Goal: Transaction & Acquisition: Purchase product/service

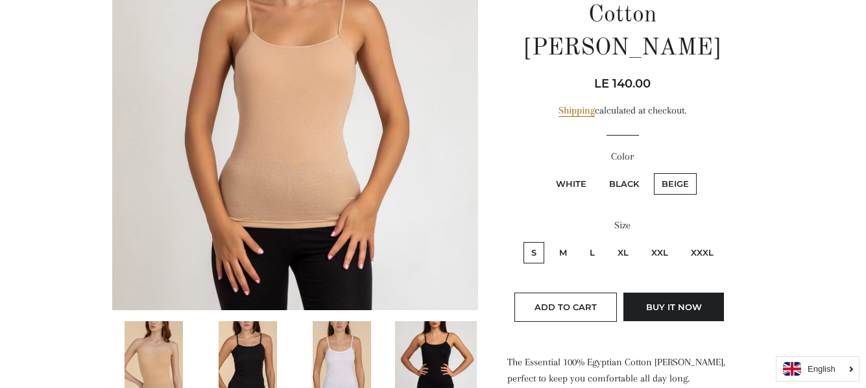
scroll to position [195, 0]
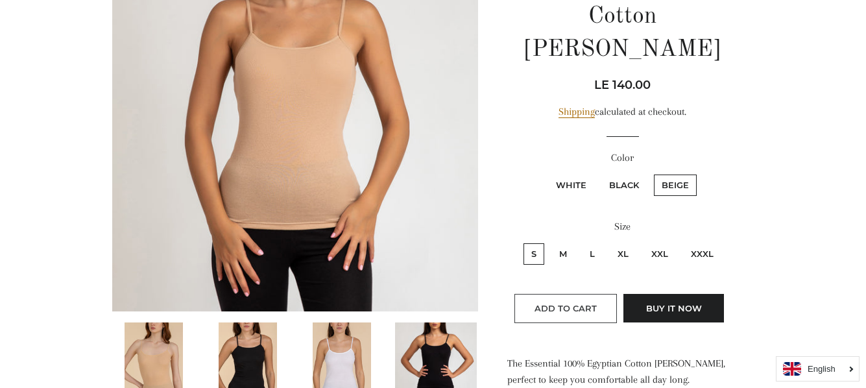
click at [587, 303] on span "Add to Cart" at bounding box center [566, 308] width 62 height 10
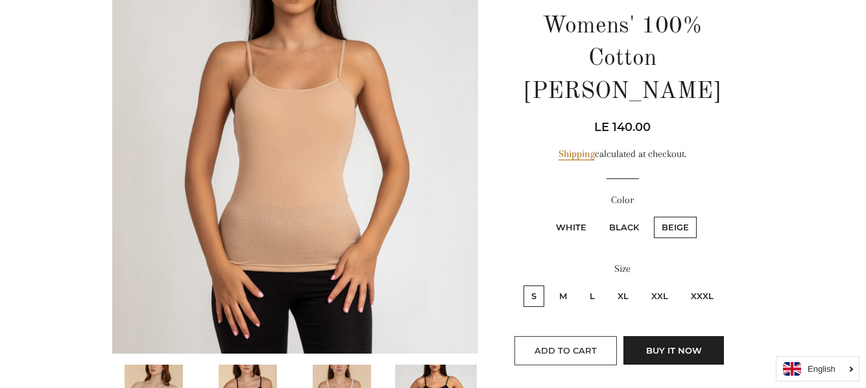
scroll to position [130, 0]
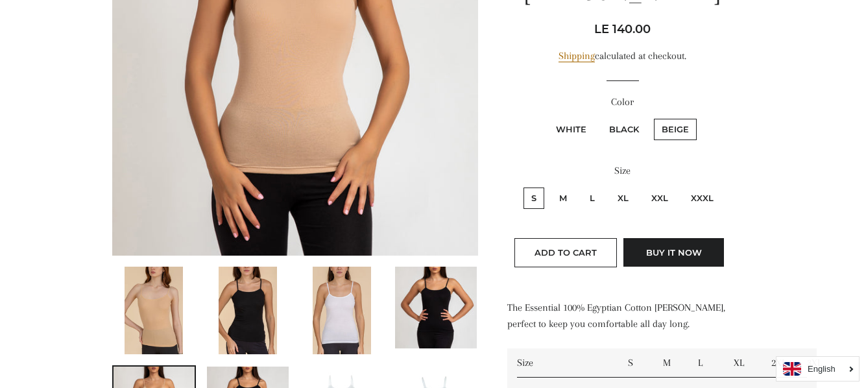
scroll to position [324, 0]
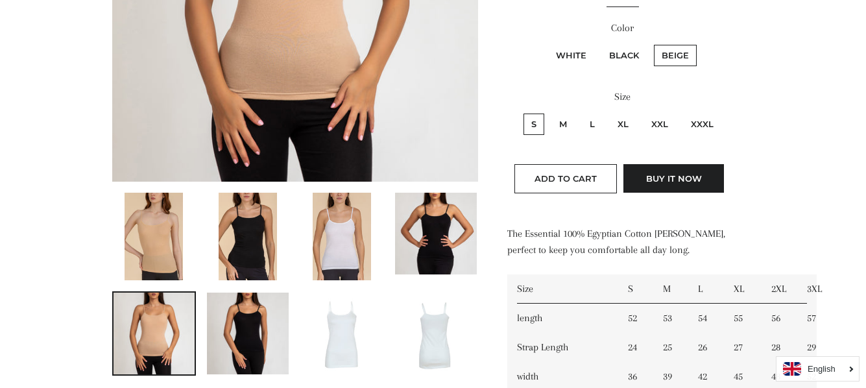
click at [154, 221] on img at bounding box center [154, 237] width 58 height 88
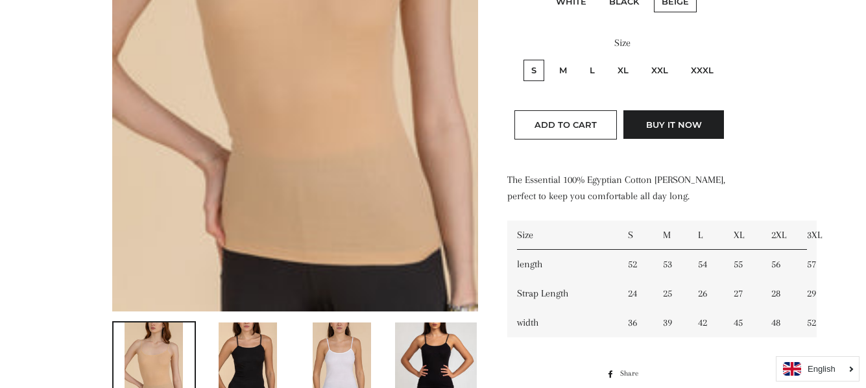
scroll to position [389, 0]
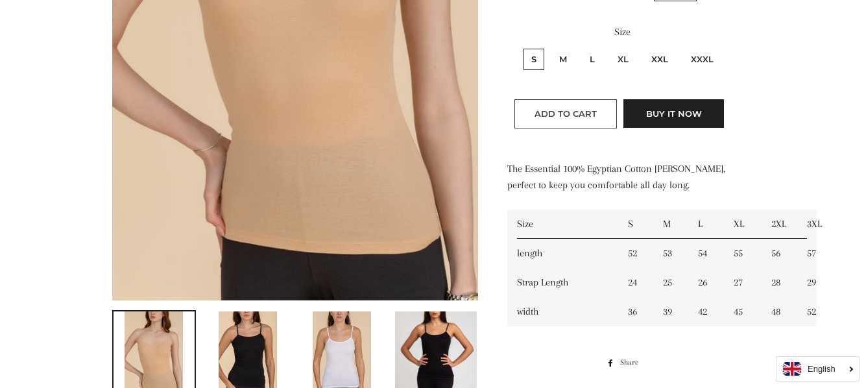
click at [575, 108] on span "Add to Cart" at bounding box center [566, 113] width 62 height 10
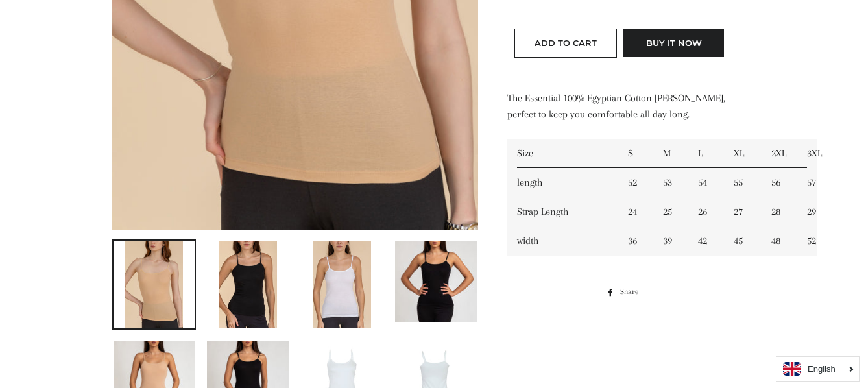
scroll to position [584, 0]
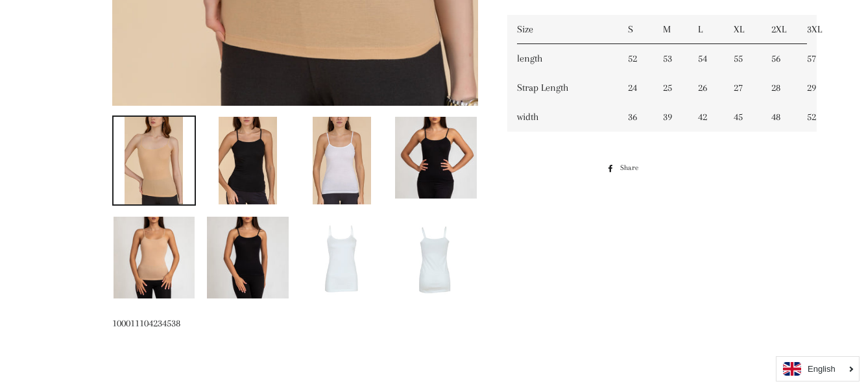
click at [173, 249] on img at bounding box center [155, 258] width 82 height 82
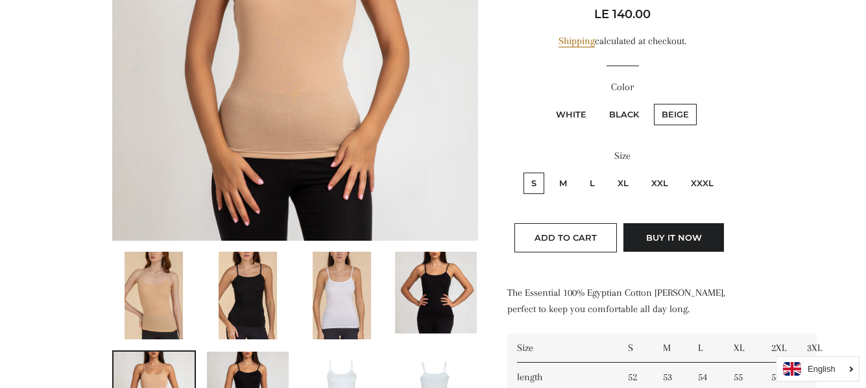
scroll to position [259, 0]
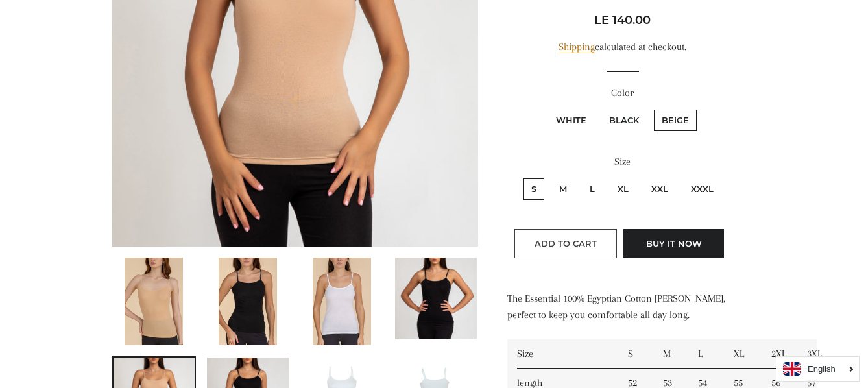
click at [579, 238] on span "Add to Cart" at bounding box center [566, 243] width 62 height 10
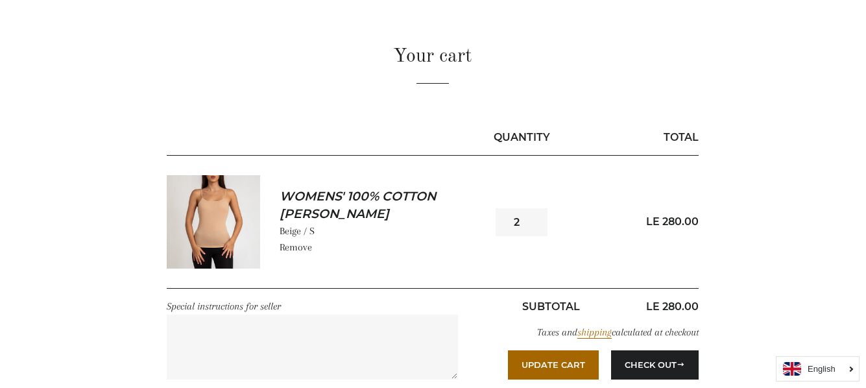
scroll to position [130, 0]
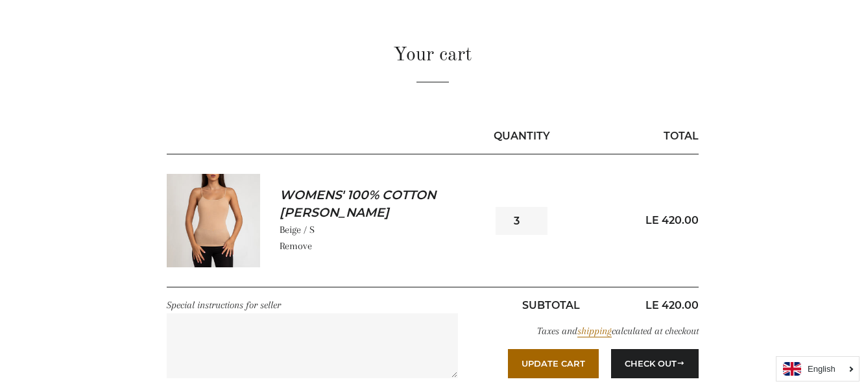
scroll to position [130, 0]
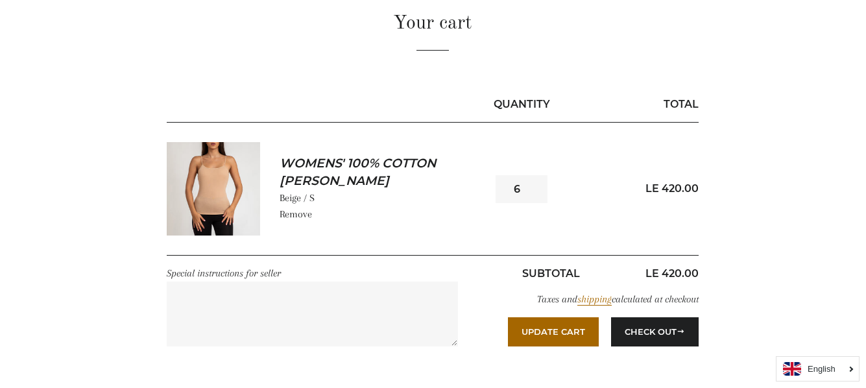
click at [535, 186] on input "6" at bounding box center [522, 189] width 52 height 28
click at [535, 186] on input "7" at bounding box center [522, 189] width 52 height 28
click at [537, 194] on input "6" at bounding box center [522, 189] width 52 height 28
type input "7"
click at [537, 186] on input "7" at bounding box center [522, 189] width 52 height 28
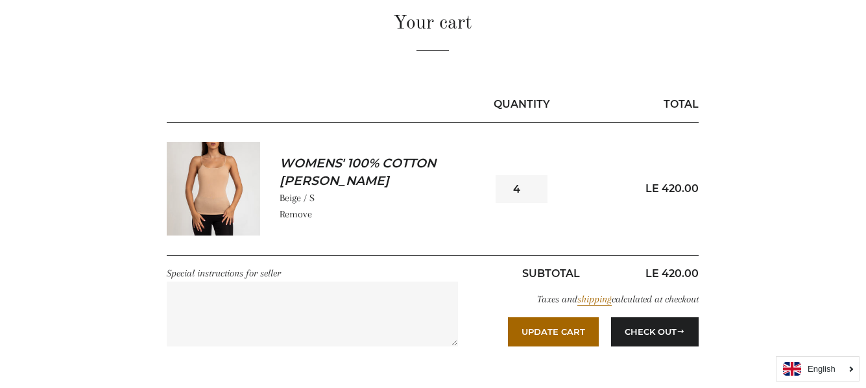
click at [534, 184] on input "4" at bounding box center [522, 189] width 52 height 28
click at [534, 184] on input "5" at bounding box center [522, 189] width 52 height 28
click at [534, 184] on input "6" at bounding box center [522, 189] width 52 height 28
type input "7"
click at [534, 184] on input "7" at bounding box center [522, 189] width 52 height 28
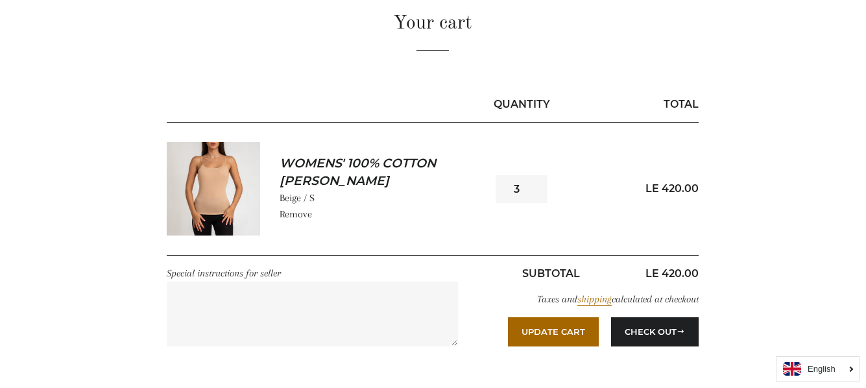
scroll to position [130, 0]
click at [535, 184] on input "4" at bounding box center [522, 189] width 52 height 28
click at [535, 184] on input "5" at bounding box center [522, 189] width 52 height 28
click at [535, 184] on input "6" at bounding box center [522, 189] width 52 height 28
type input "7"
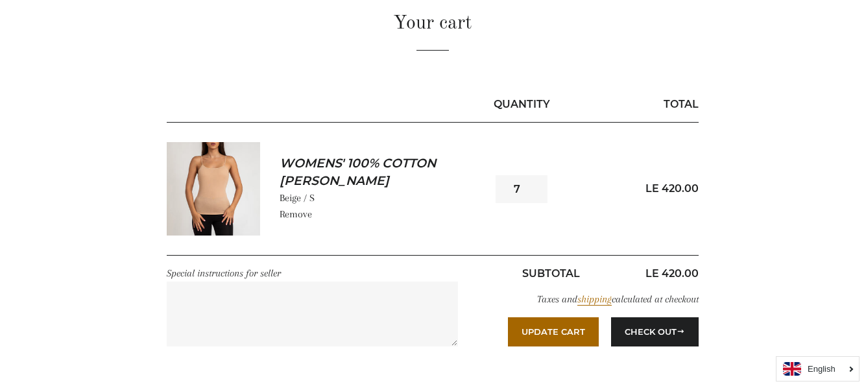
click at [535, 184] on input "7" at bounding box center [522, 189] width 52 height 28
click at [562, 335] on button "Update Cart" at bounding box center [553, 331] width 91 height 29
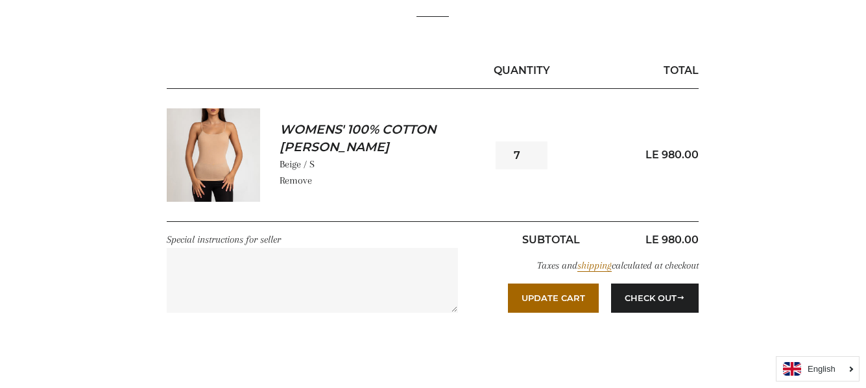
scroll to position [195, 0]
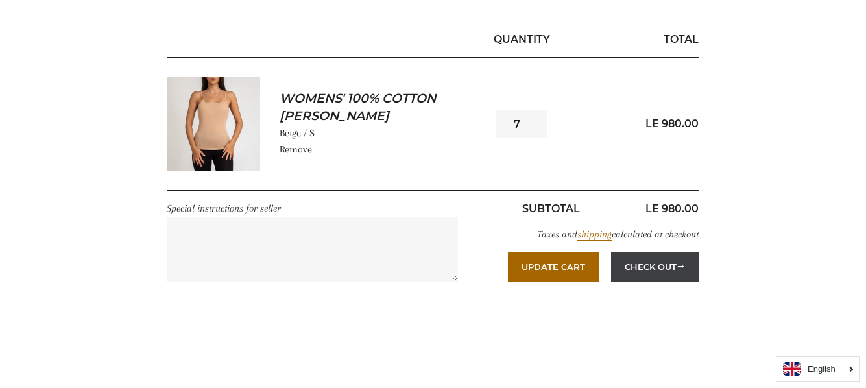
click at [664, 267] on button "Check Out" at bounding box center [655, 266] width 88 height 29
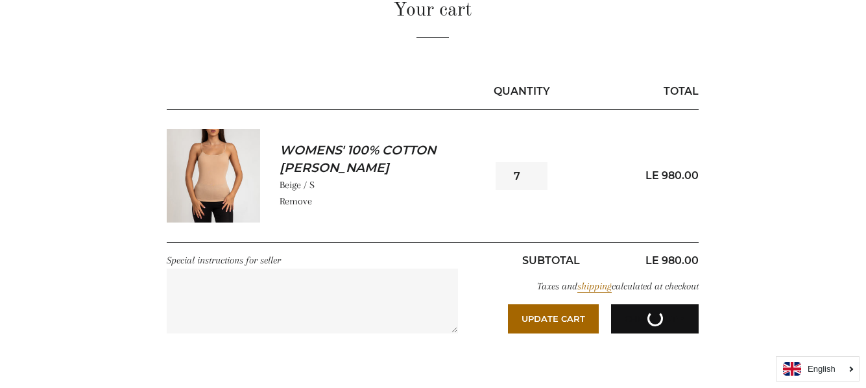
scroll to position [38, 0]
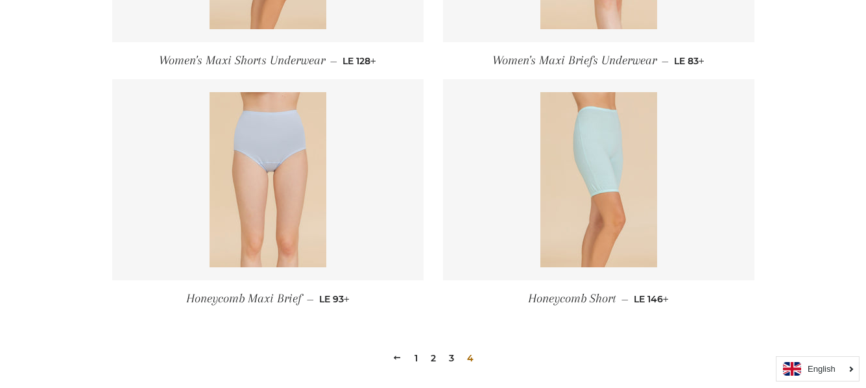
scroll to position [778, 0]
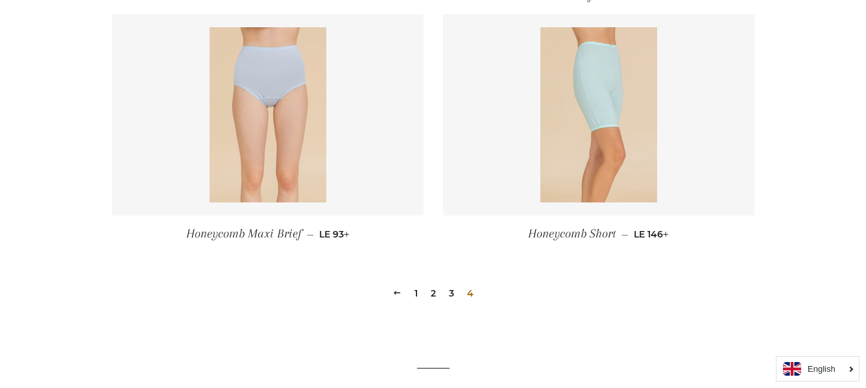
click at [394, 293] on span at bounding box center [396, 293] width 9 height 10
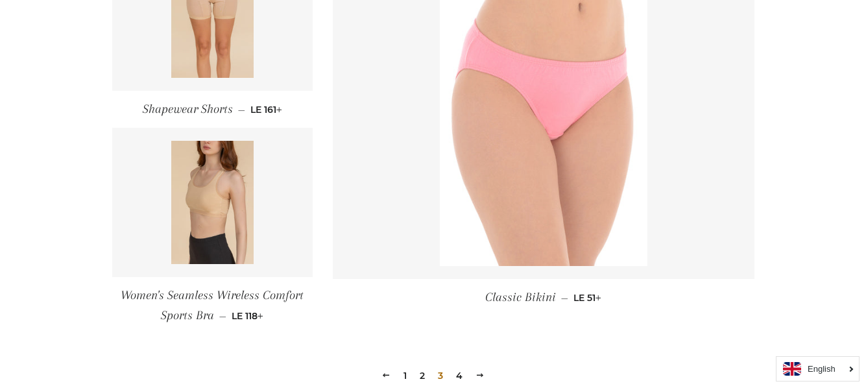
scroll to position [1881, 0]
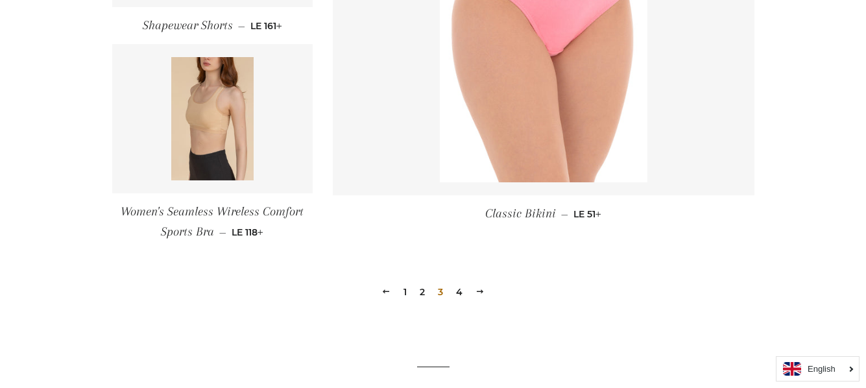
click at [383, 292] on span at bounding box center [385, 292] width 9 height 10
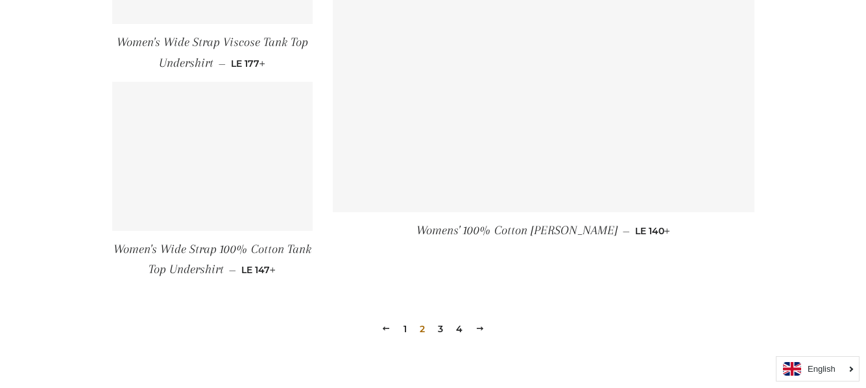
scroll to position [1881, 0]
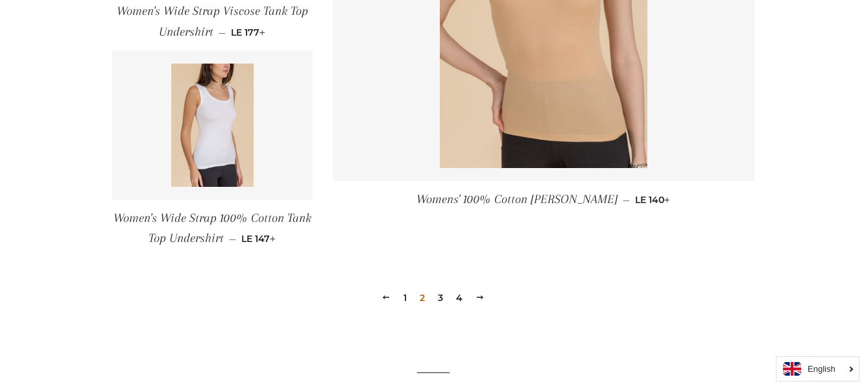
click at [383, 296] on span at bounding box center [385, 298] width 9 height 10
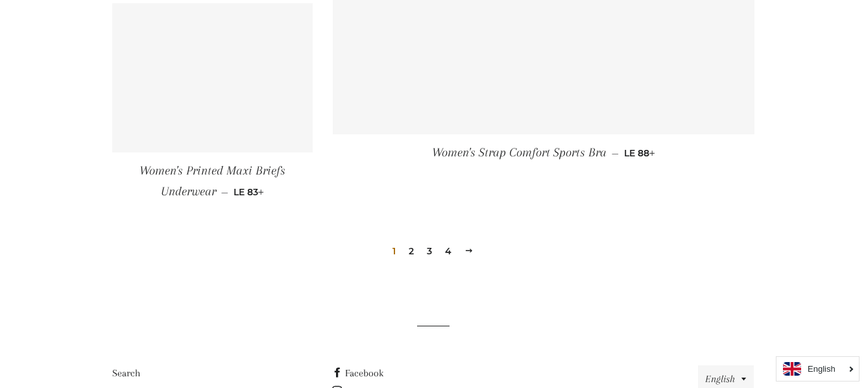
scroll to position [1881, 0]
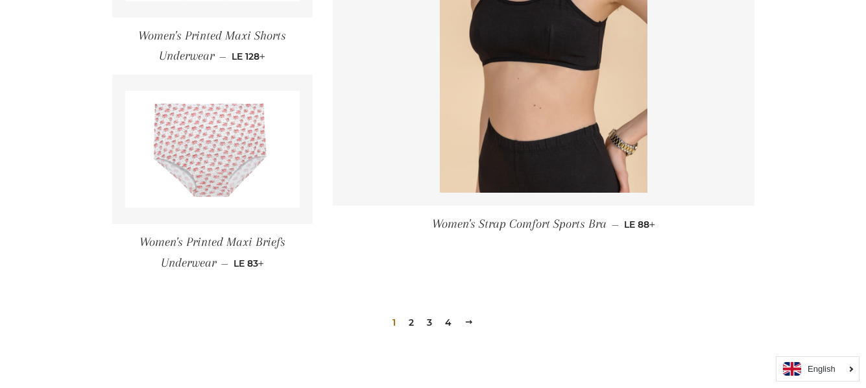
click at [468, 321] on span at bounding box center [469, 322] width 9 height 10
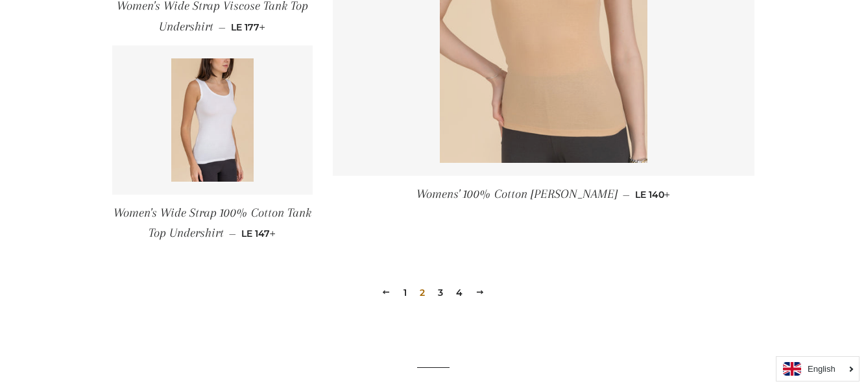
scroll to position [2007, 0]
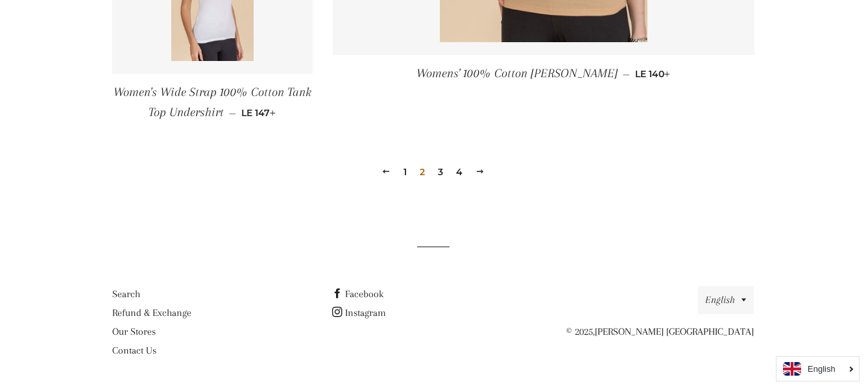
click at [391, 171] on link "Previous" at bounding box center [385, 172] width 19 height 20
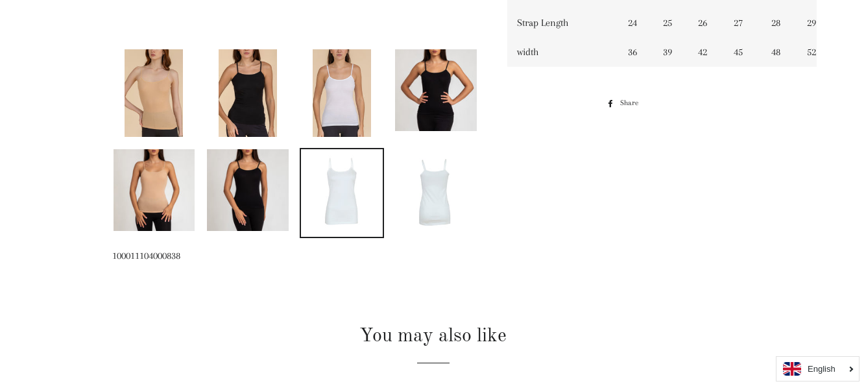
click at [151, 180] on img at bounding box center [155, 190] width 82 height 82
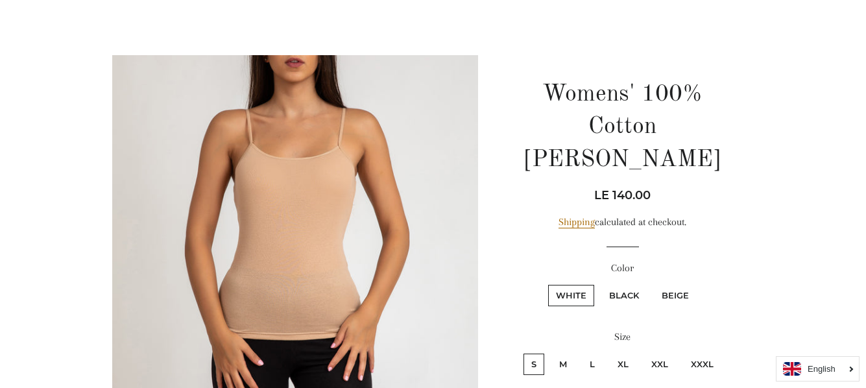
scroll to position [107, 0]
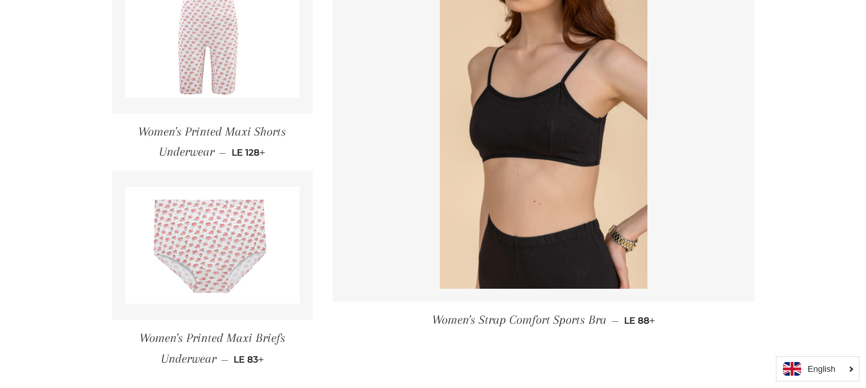
scroll to position [1816, 0]
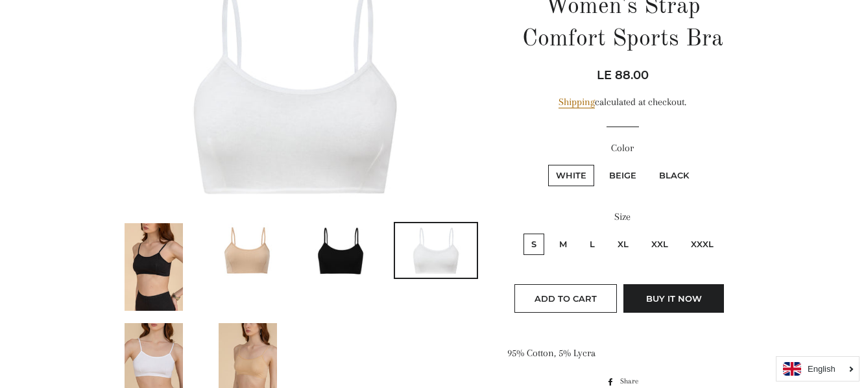
scroll to position [195, 0]
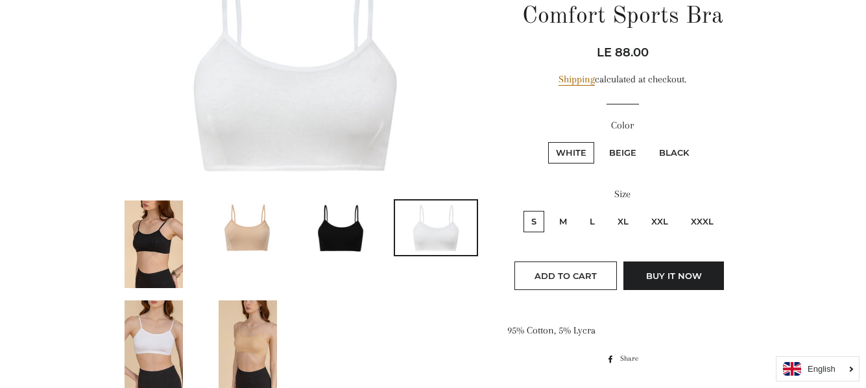
click at [256, 237] on img at bounding box center [248, 227] width 82 height 54
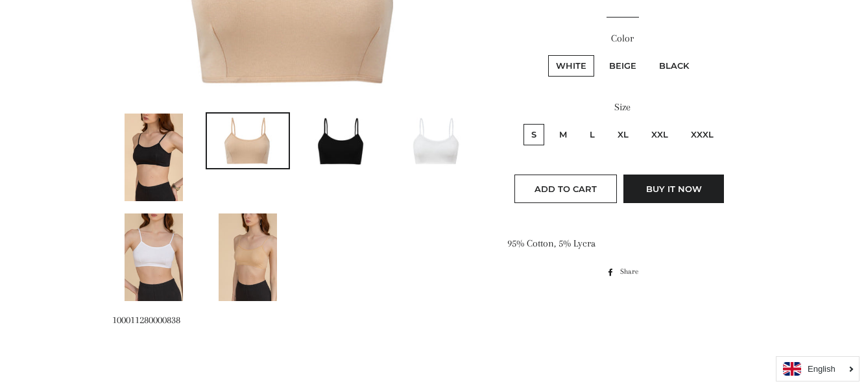
scroll to position [309, 0]
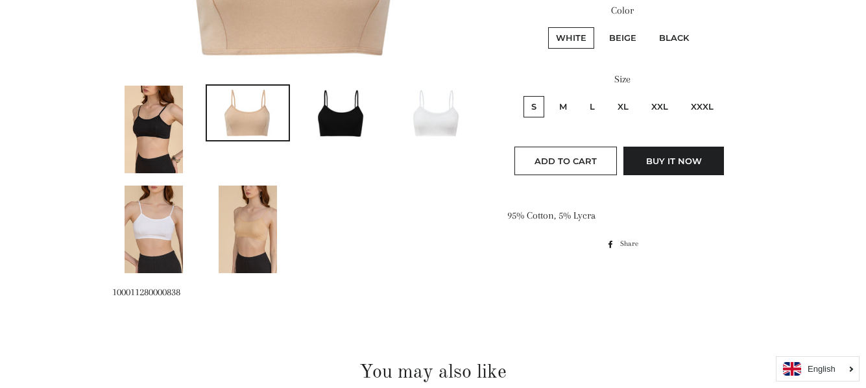
click at [269, 219] on img at bounding box center [248, 230] width 58 height 88
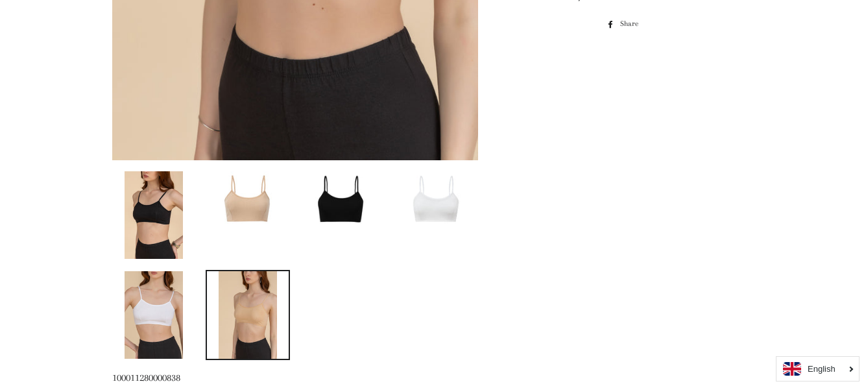
scroll to position [569, 0]
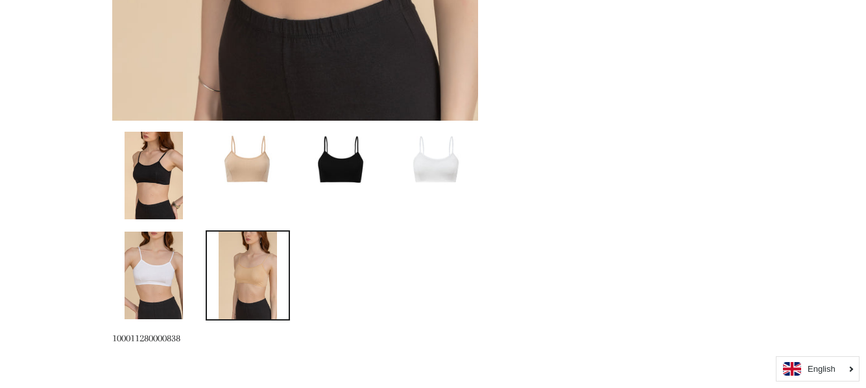
click at [152, 261] on img at bounding box center [154, 276] width 58 height 88
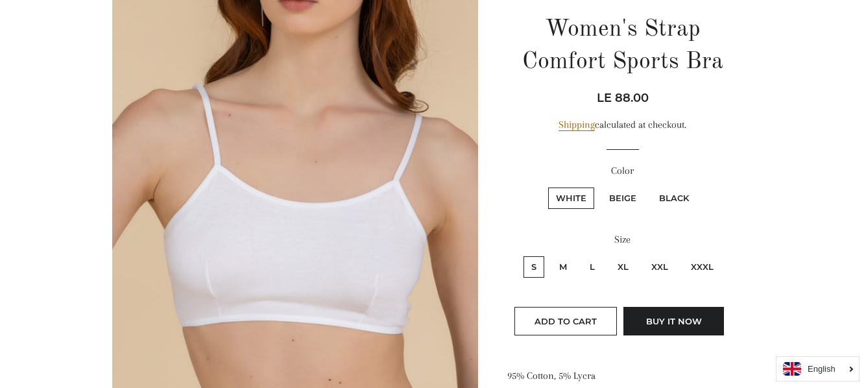
scroll to position [146, 0]
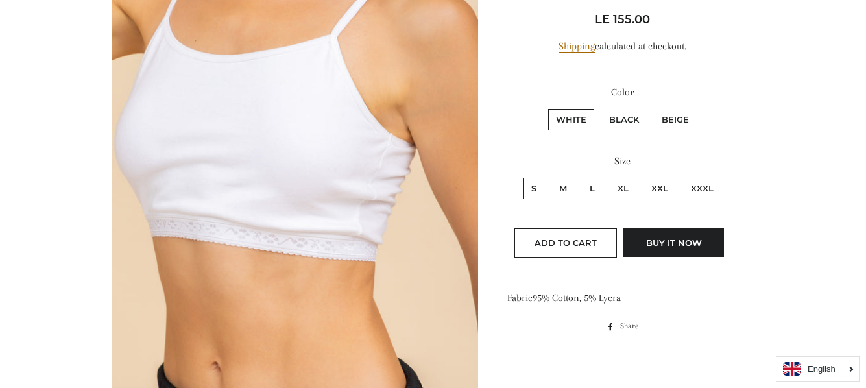
scroll to position [259, 0]
click at [677, 113] on label "Beige" at bounding box center [675, 120] width 43 height 21
click at [653, 108] on input "Beige" at bounding box center [652, 108] width 1 height 1
radio input "true"
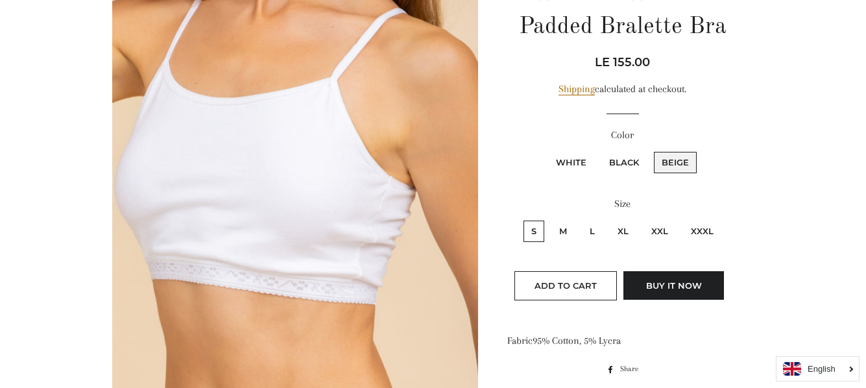
scroll to position [195, 0]
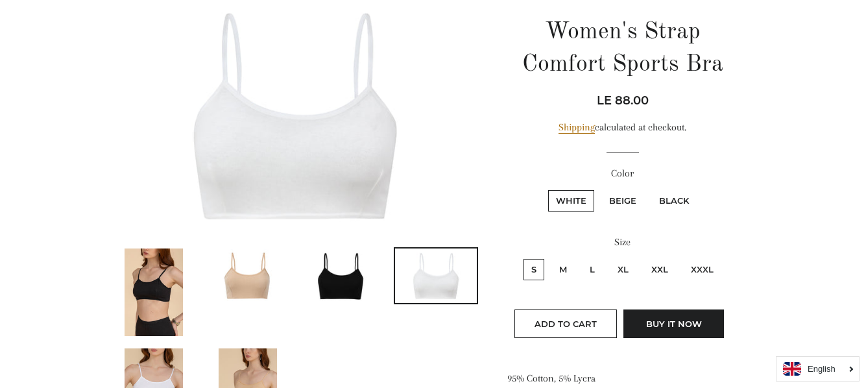
click at [237, 282] on img at bounding box center [248, 275] width 82 height 54
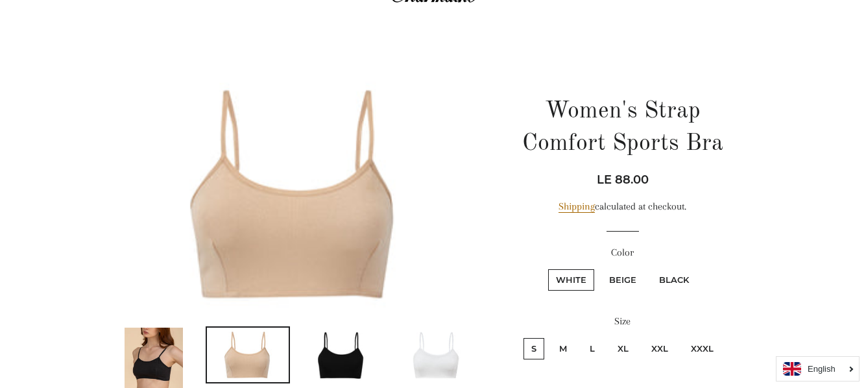
scroll to position [67, 0]
click at [620, 275] on label "Beige" at bounding box center [622, 280] width 43 height 21
click at [600, 269] on input "Beige" at bounding box center [599, 268] width 1 height 1
radio input "true"
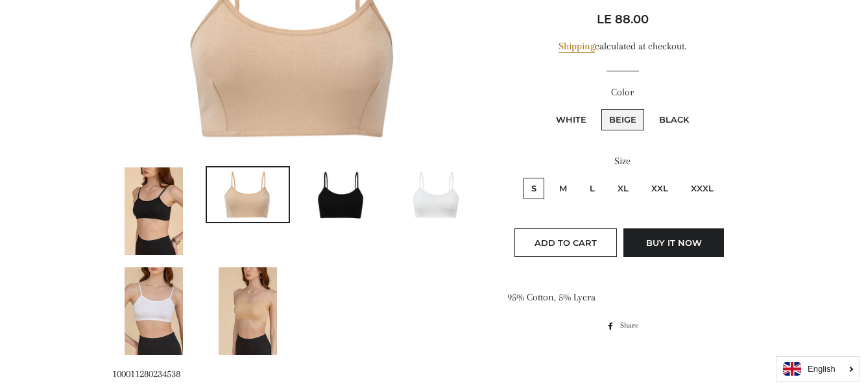
scroll to position [197, 0]
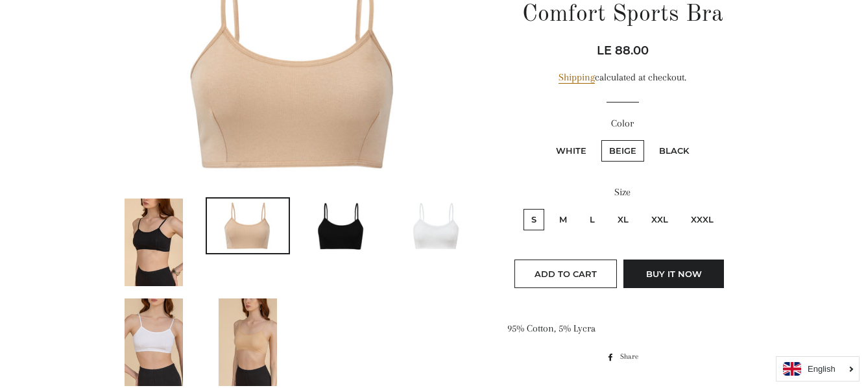
click at [175, 241] on img at bounding box center [154, 243] width 58 height 88
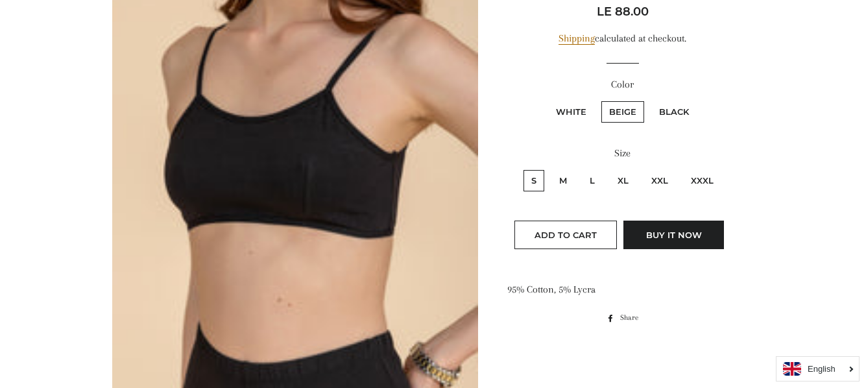
scroll to position [228, 0]
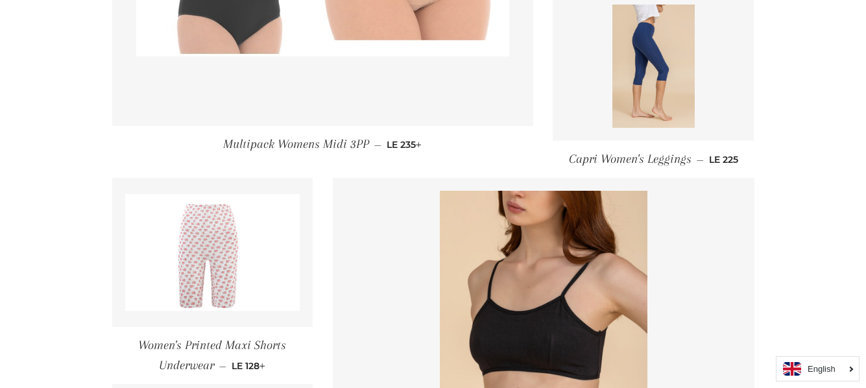
scroll to position [1557, 0]
